Goal: Find contact information: Find contact information

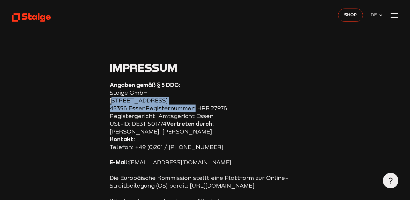
drag, startPoint x: 193, startPoint y: 108, endPoint x: 110, endPoint y: 103, distance: 83.6
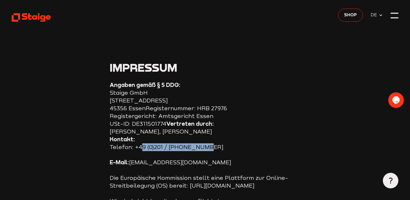
drag, startPoint x: 196, startPoint y: 146, endPoint x: 139, endPoint y: 150, distance: 56.5
click at [139, 150] on p "Kontakt: Telefon: +49 (0)201 / [PHONE_NUMBER]" at bounding box center [205, 143] width 190 height 16
copy p "49 (0)201 / 24 68 51 0"
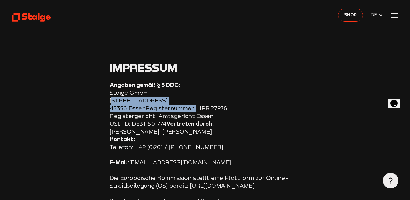
drag, startPoint x: 193, startPoint y: 109, endPoint x: 111, endPoint y: 99, distance: 82.2
